Goal: Find specific page/section: Find specific page/section

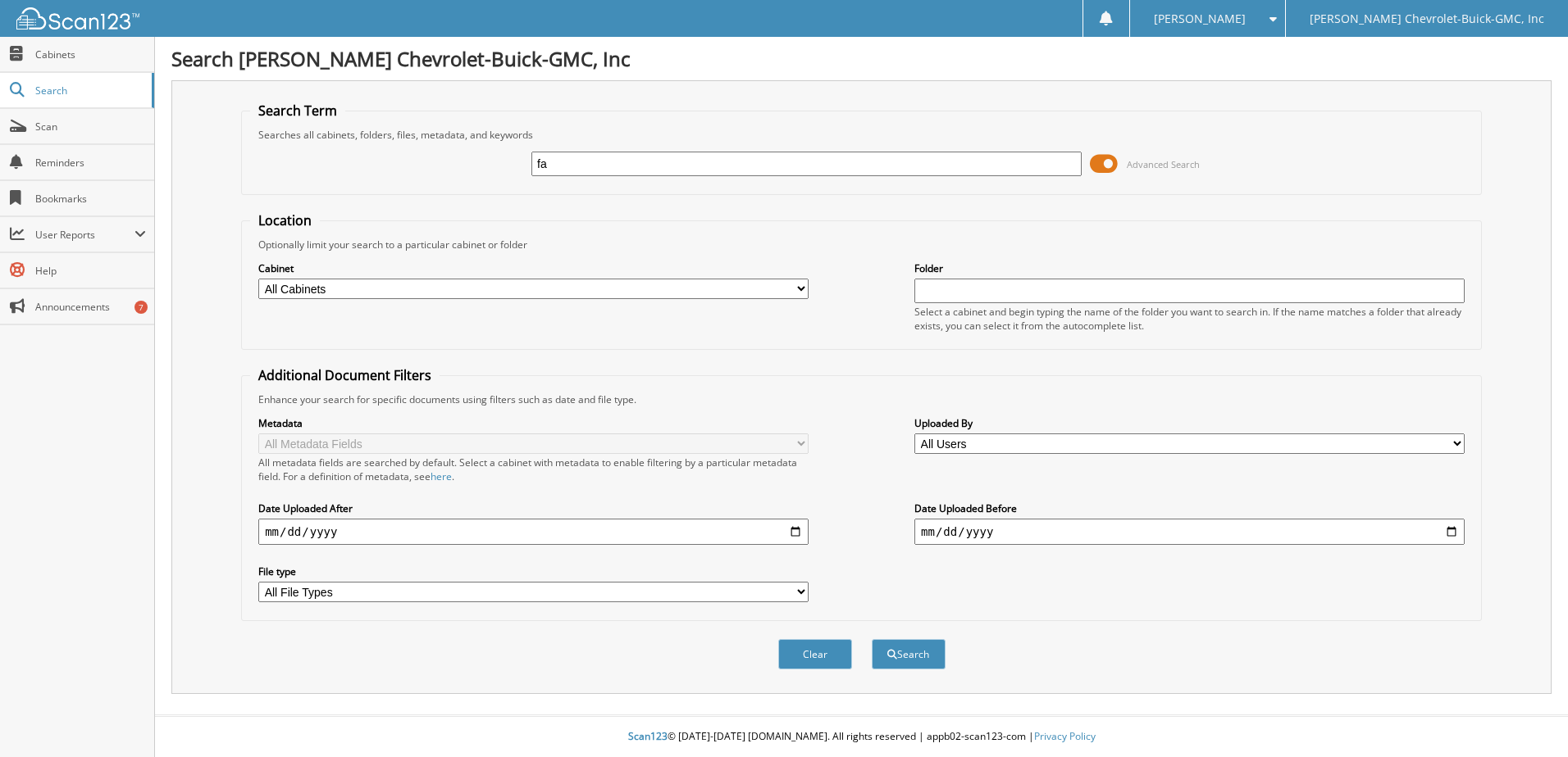
type input "f"
type input "h"
type input "hollid"
click at [872, 639] on button "Search" at bounding box center [908, 654] width 74 height 30
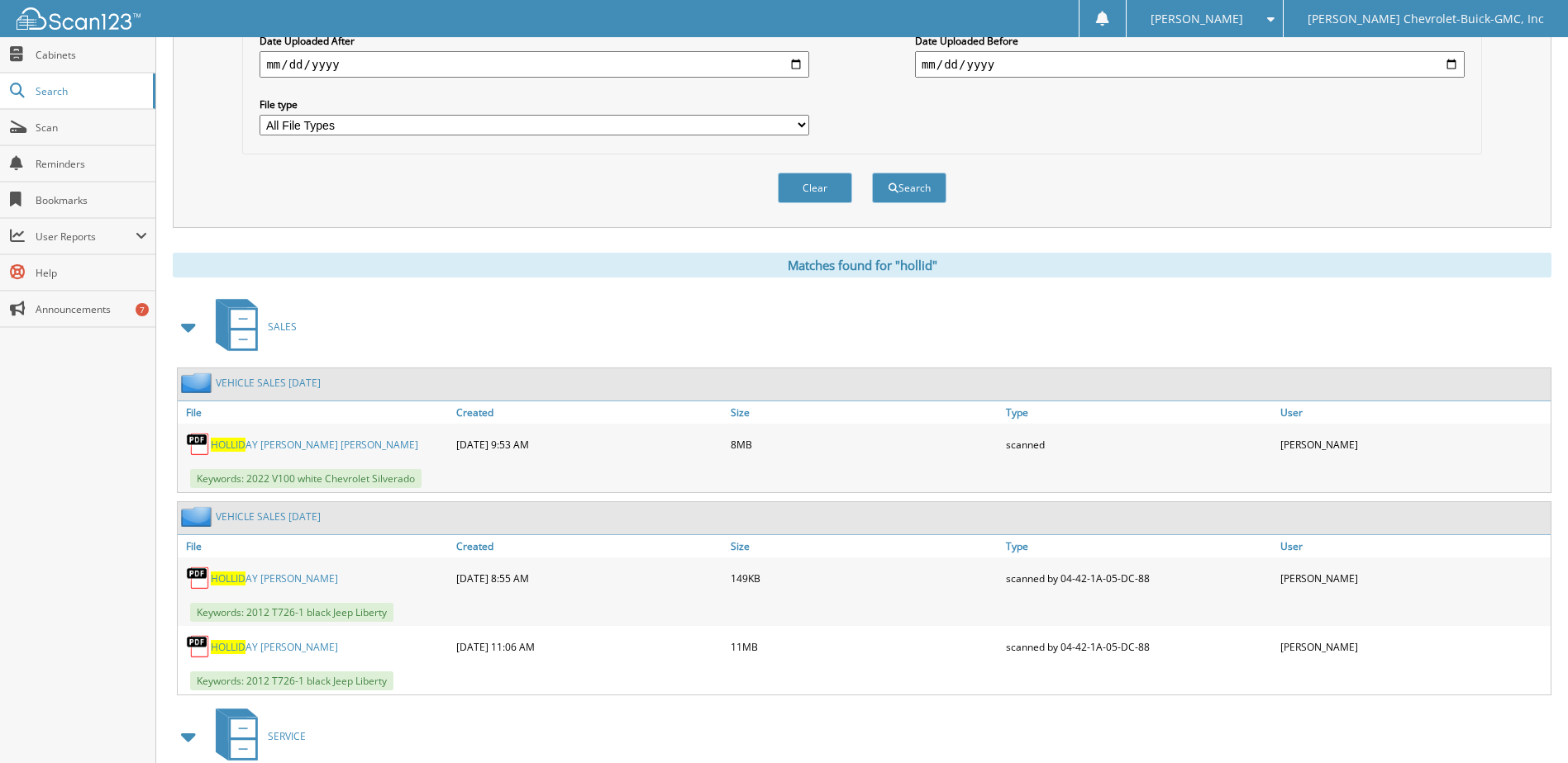
scroll to position [306, 0]
